Goal: Task Accomplishment & Management: Use online tool/utility

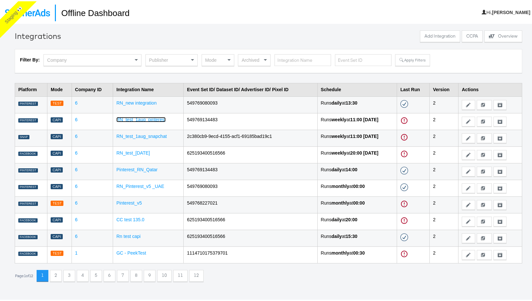
click at [151, 119] on link "RN_test_1aug_pinterest" at bounding box center [140, 118] width 49 height 5
click at [128, 103] on link "RN_new integration" at bounding box center [136, 101] width 40 height 5
click at [132, 134] on link "RN_test_1aug_snapchat" at bounding box center [141, 134] width 50 height 5
click at [170, 60] on div "Publisher" at bounding box center [172, 58] width 52 height 11
click at [404, 59] on button "Apply Filters" at bounding box center [412, 59] width 35 height 12
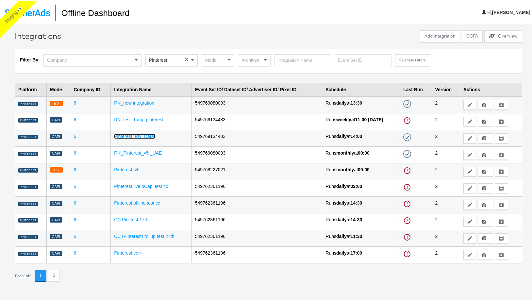
click at [139, 135] on link "Pinterest_RN_Qatar" at bounding box center [134, 134] width 41 height 5
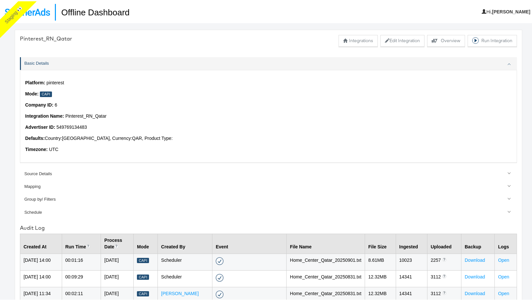
scroll to position [69, 0]
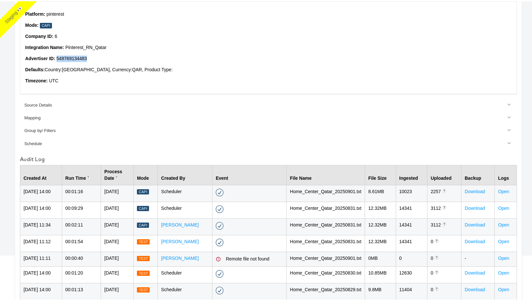
drag, startPoint x: 90, startPoint y: 57, endPoint x: 56, endPoint y: 56, distance: 34.0
click at [56, 56] on p "Advertiser ID : 549769134483" at bounding box center [268, 57] width 487 height 7
copy p "549769134483"
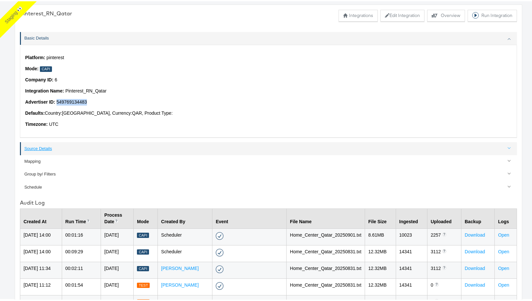
scroll to position [0, 0]
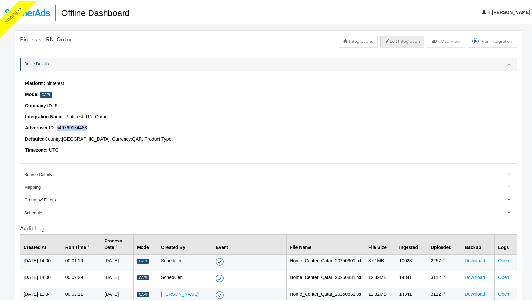
click at [394, 41] on button "Edit Integration" at bounding box center [402, 40] width 44 height 12
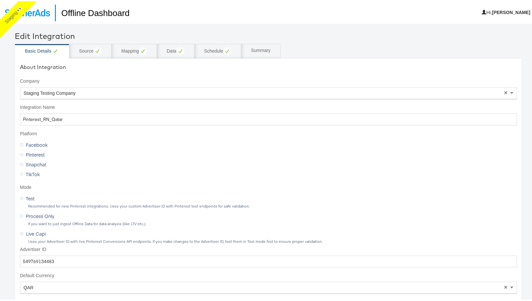
click at [30, 198] on span "Test" at bounding box center [30, 197] width 9 height 7
click at [0, 0] on input "Test" at bounding box center [0, 0] width 0 height 0
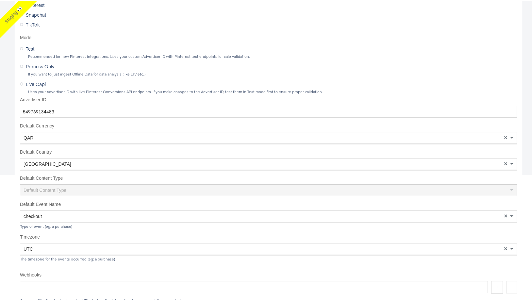
scroll to position [177, 0]
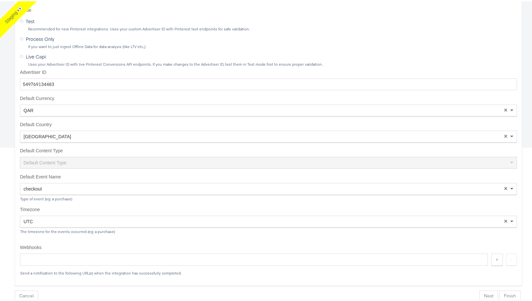
click at [506, 292] on button "Finish" at bounding box center [509, 295] width 21 height 12
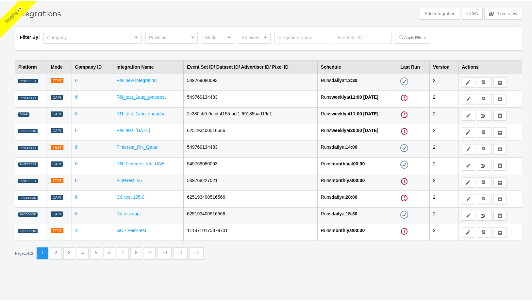
click at [162, 37] on div "Publisher" at bounding box center [172, 36] width 52 height 11
click at [412, 38] on button "Apply Filters" at bounding box center [412, 36] width 35 height 12
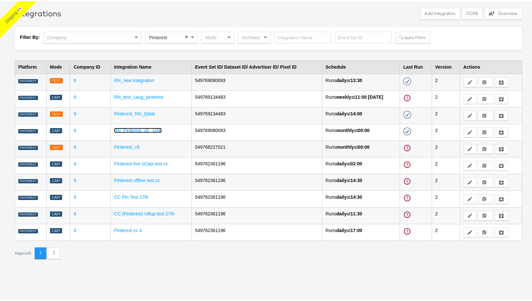
click at [126, 131] on link "RN_Pinterest_v5 _UAE" at bounding box center [138, 128] width 48 height 5
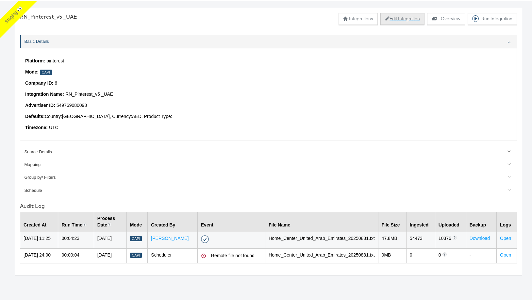
click at [409, 19] on button "Edit Integration" at bounding box center [402, 18] width 44 height 12
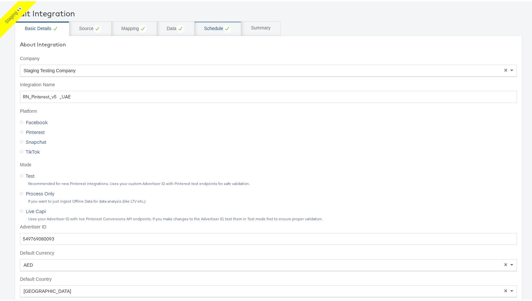
click at [213, 28] on div "Schedule" at bounding box center [217, 28] width 27 height 8
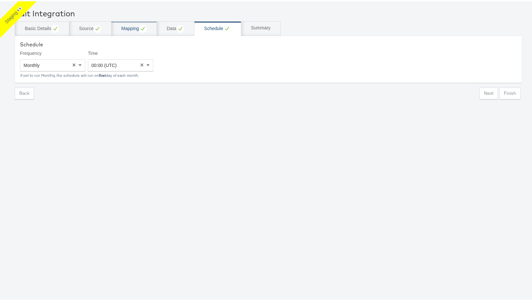
click at [123, 30] on div "Mapping" at bounding box center [133, 28] width 25 height 8
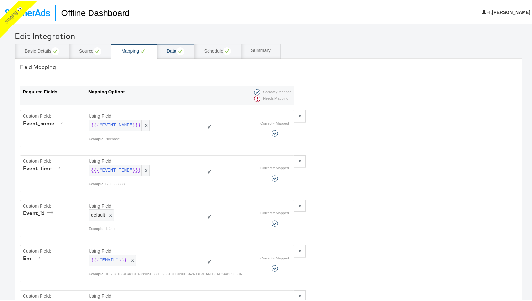
click at [170, 51] on div "Data" at bounding box center [176, 50] width 18 height 8
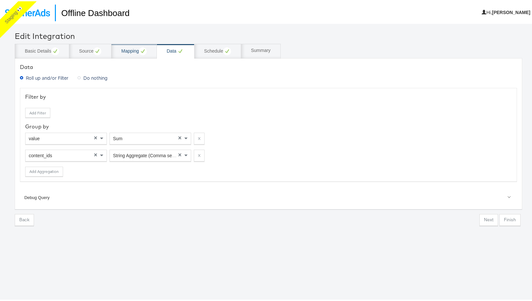
click at [130, 52] on div "Mapping" at bounding box center [133, 50] width 25 height 8
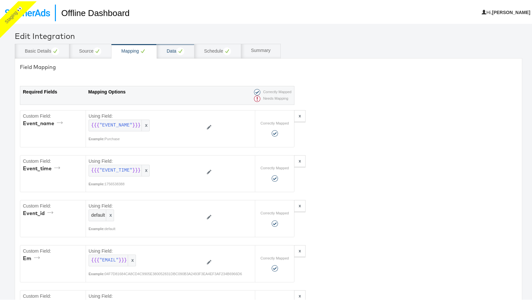
click at [167, 52] on div "Data" at bounding box center [176, 49] width 38 height 15
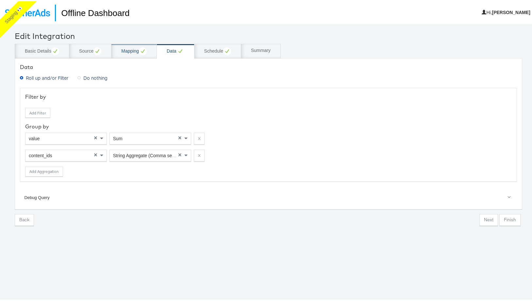
click at [134, 50] on div "Mapping" at bounding box center [133, 50] width 25 height 8
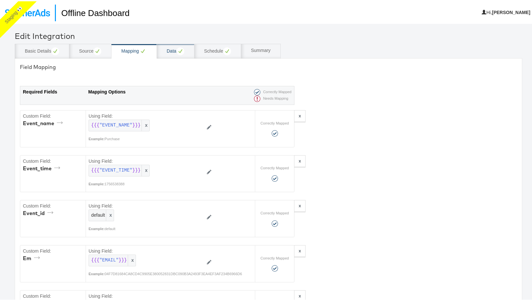
click at [169, 52] on div "Data" at bounding box center [176, 50] width 18 height 8
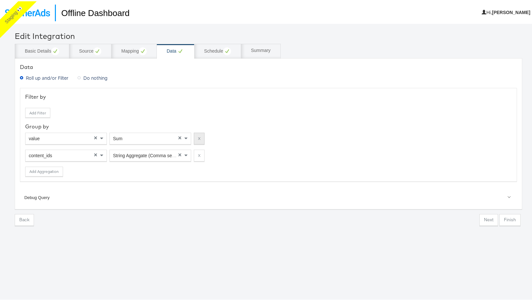
click at [200, 136] on button "X" at bounding box center [199, 137] width 11 height 12
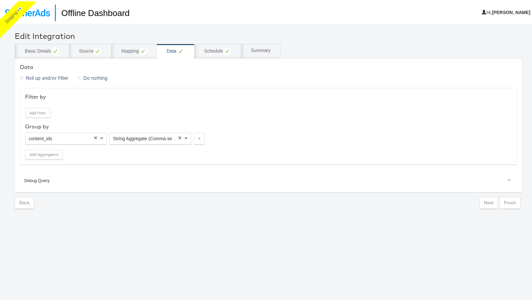
click at [200, 136] on button "X" at bounding box center [199, 137] width 11 height 12
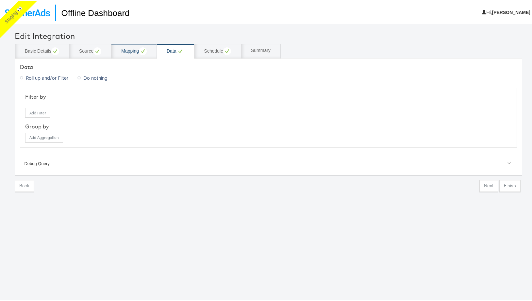
click at [130, 53] on div "Mapping" at bounding box center [133, 50] width 25 height 8
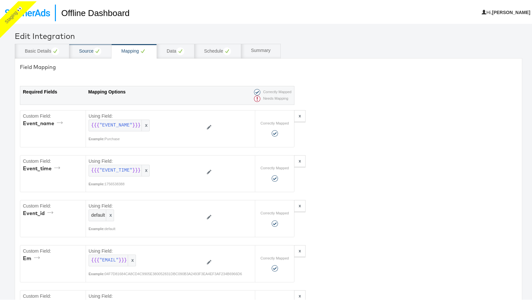
click at [78, 53] on div "Source" at bounding box center [90, 49] width 42 height 15
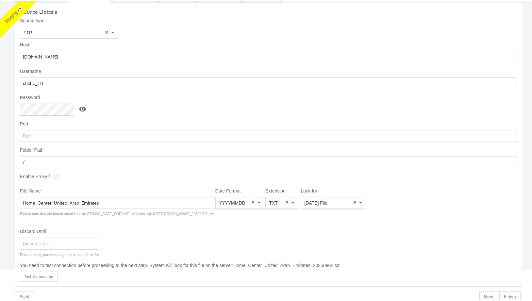
scroll to position [56, 0]
click at [504, 298] on button "Finish" at bounding box center [509, 295] width 21 height 12
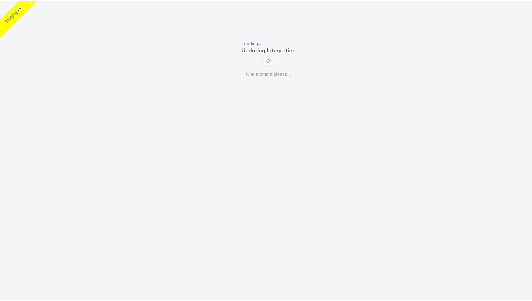
scroll to position [23, 0]
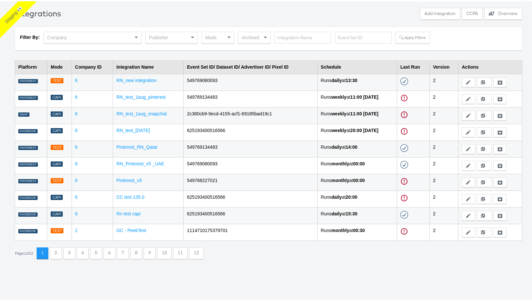
click at [169, 31] on div "Publisher" at bounding box center [172, 36] width 52 height 11
click at [413, 38] on button "Apply Filters" at bounding box center [412, 36] width 35 height 12
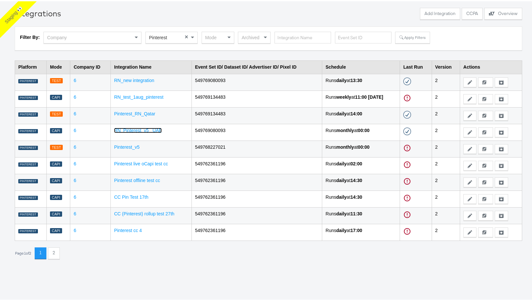
click at [149, 128] on link "RN_Pinterest_v5 _UAE" at bounding box center [138, 128] width 48 height 5
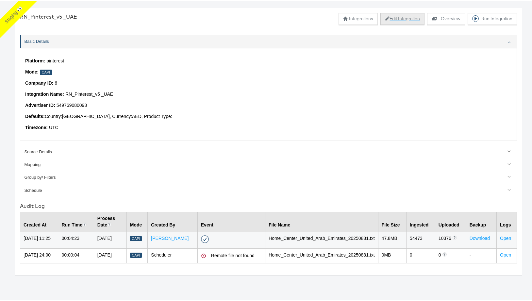
click at [384, 20] on button "Edit Integration" at bounding box center [402, 18] width 44 height 12
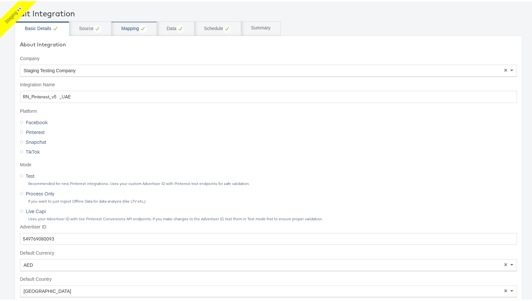
click at [135, 28] on div "Mapping" at bounding box center [133, 28] width 25 height 8
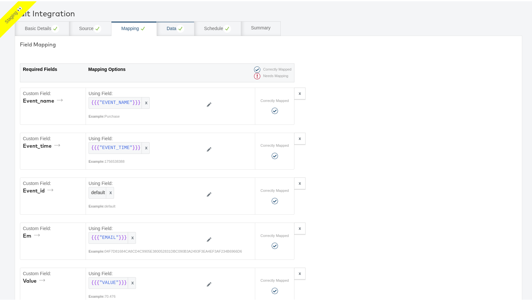
click at [162, 30] on div "Data" at bounding box center [176, 27] width 38 height 15
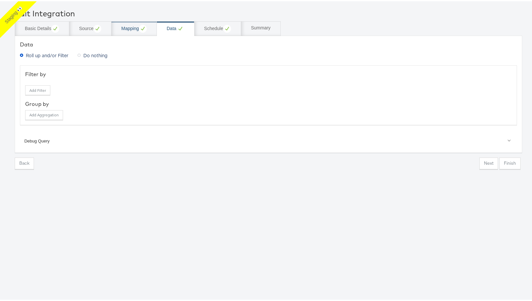
click at [128, 32] on div "Mapping" at bounding box center [133, 27] width 45 height 15
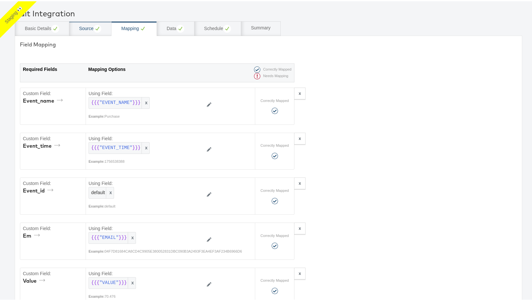
click at [85, 33] on div "Source" at bounding box center [90, 27] width 42 height 15
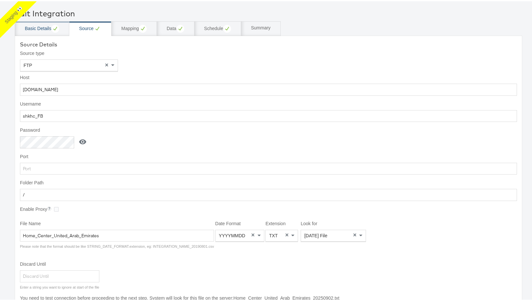
click at [32, 31] on div "Basic Details" at bounding box center [42, 27] width 55 height 15
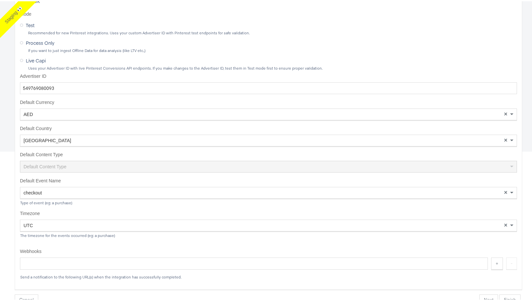
scroll to position [177, 0]
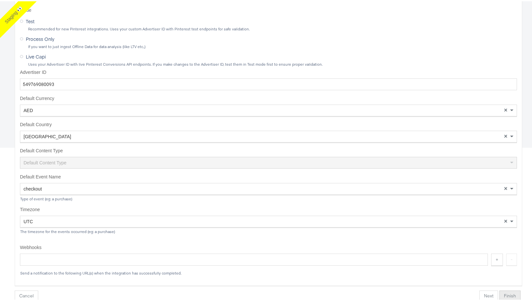
click at [508, 297] on button "Finish" at bounding box center [509, 295] width 21 height 12
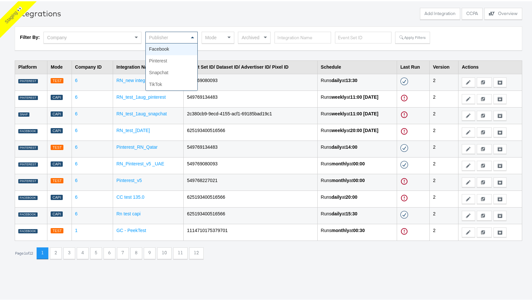
click at [184, 39] on div "Publisher" at bounding box center [172, 36] width 52 height 11
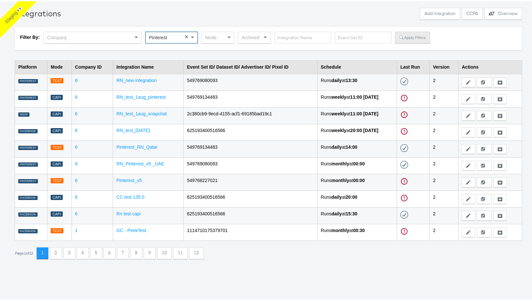
click at [419, 39] on button "Apply Filters" at bounding box center [412, 36] width 35 height 12
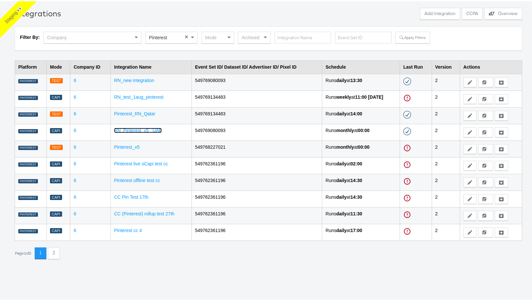
click at [140, 129] on link "RN_Pinterest_v5 _UAE" at bounding box center [138, 128] width 48 height 5
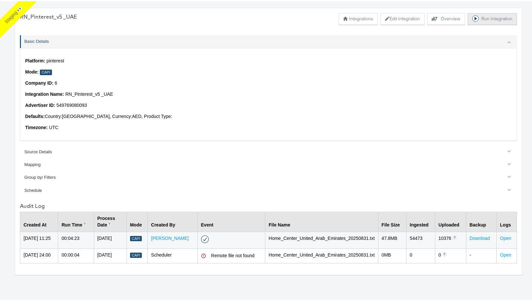
click at [485, 15] on button "Run Integration" at bounding box center [492, 18] width 49 height 12
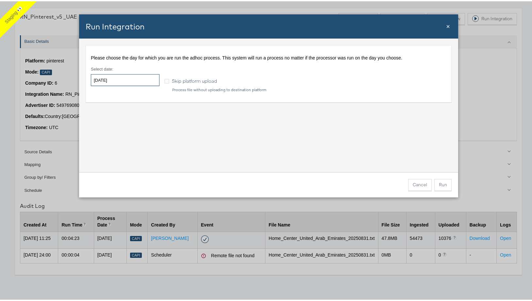
click at [120, 82] on input "[DATE]" at bounding box center [125, 79] width 69 height 12
click at [110, 112] on td "1" at bounding box center [109, 111] width 11 height 9
type input "[DATE]"
click at [228, 117] on div "Please choose the day for which you are run the adhoc process. This system will…" at bounding box center [268, 104] width 379 height 134
click at [440, 187] on button "Run" at bounding box center [442, 184] width 17 height 12
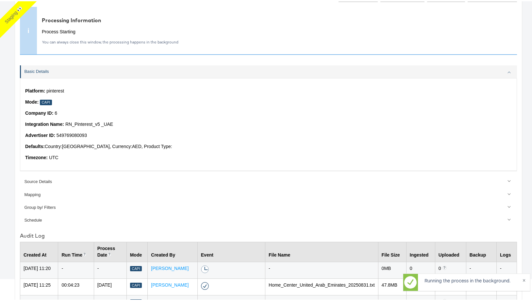
scroll to position [74, 0]
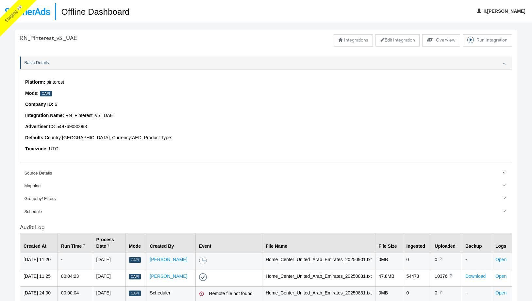
scroll to position [23, 0]
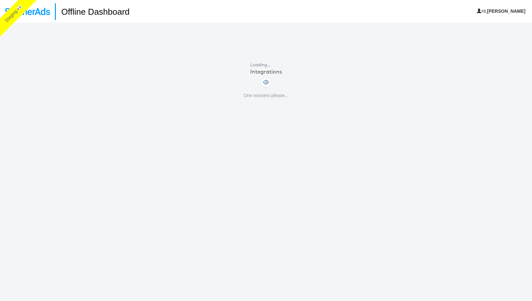
scroll to position [23, 0]
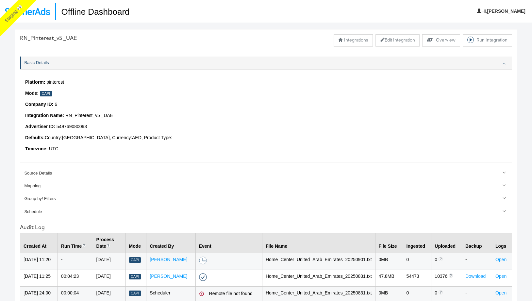
scroll to position [23, 0]
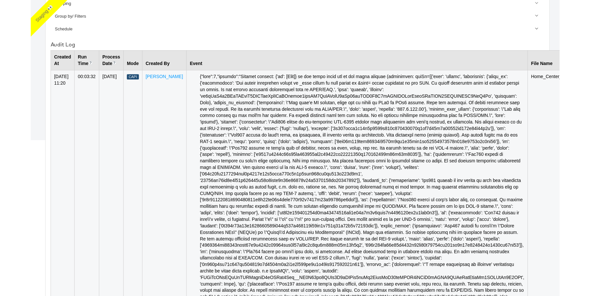
scroll to position [29, 0]
